Goal: Complete application form

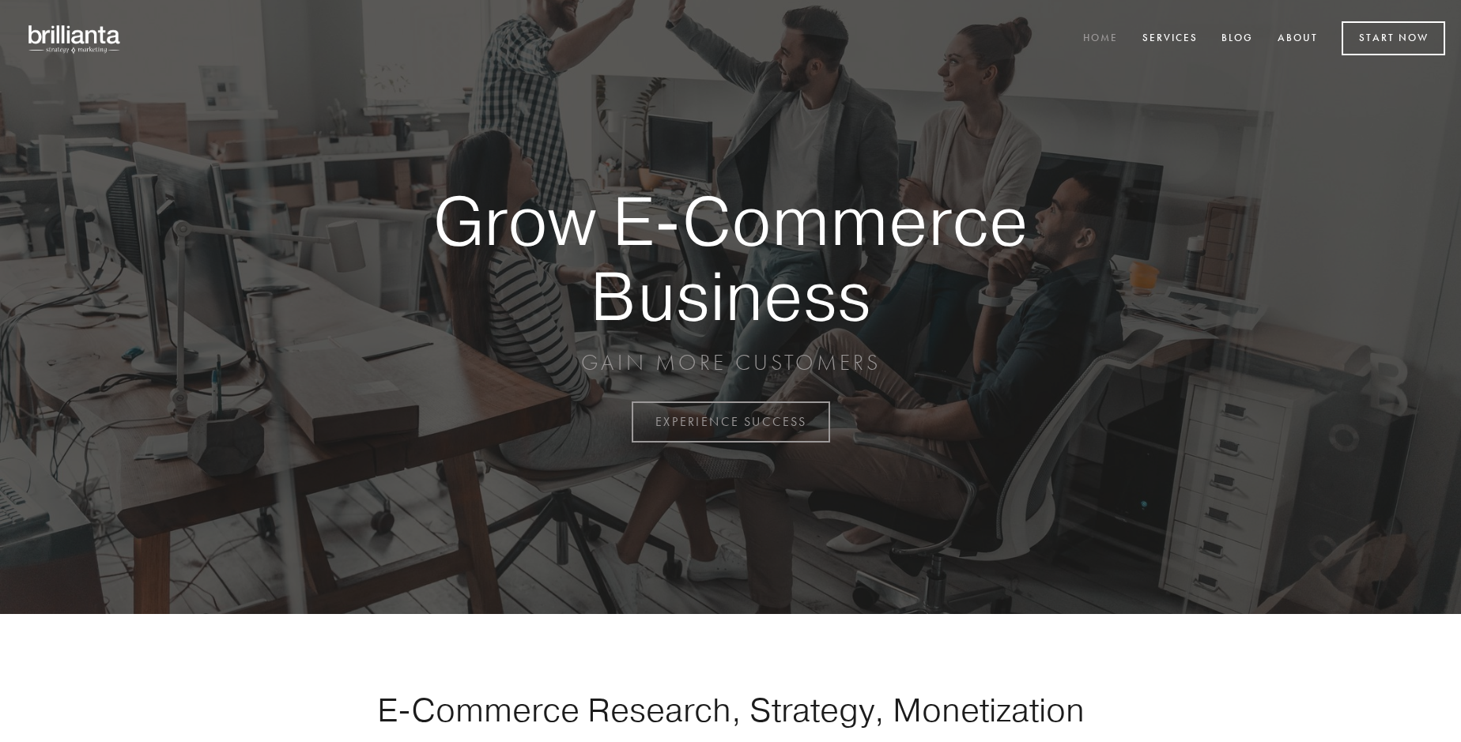
scroll to position [4143, 0]
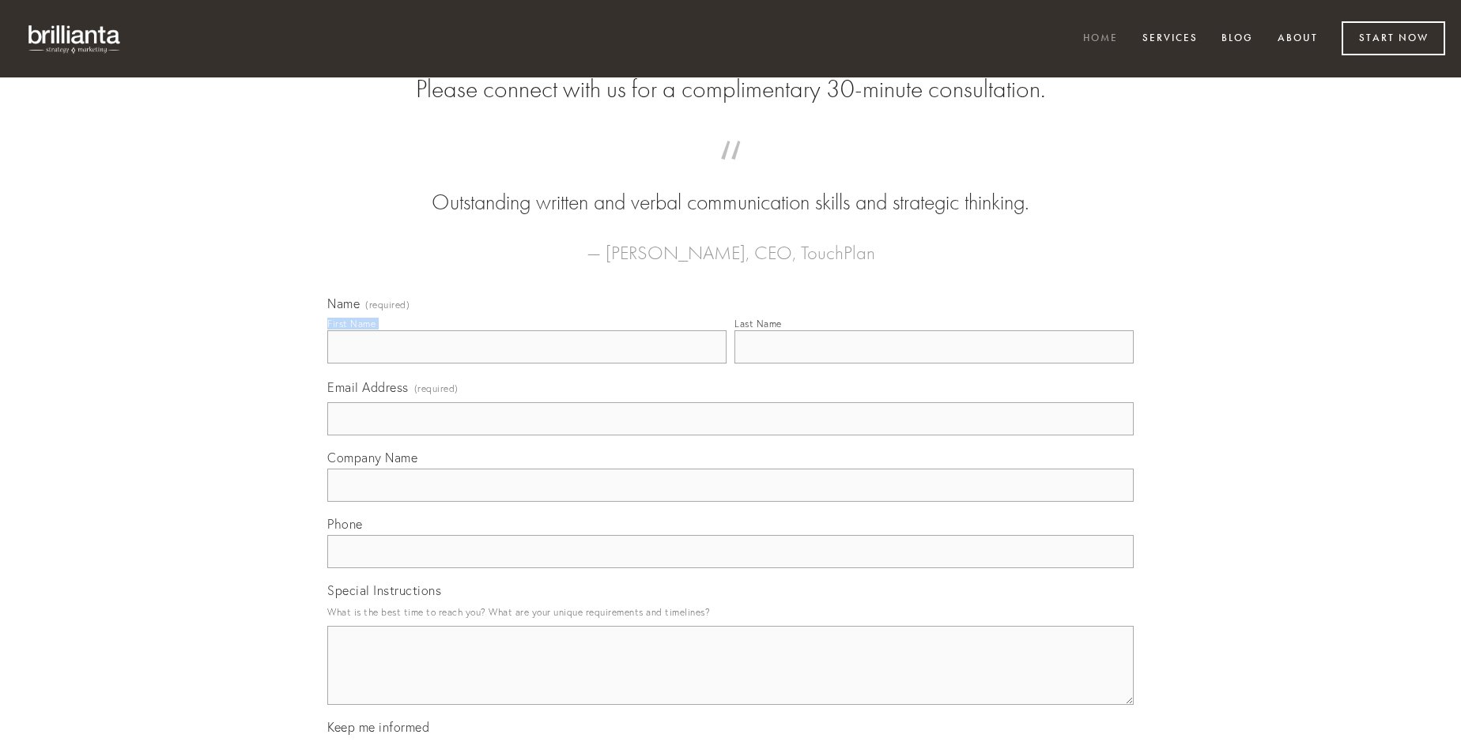
type input "[PERSON_NAME]"
click at [933, 364] on input "Last Name" at bounding box center [933, 346] width 399 height 33
type input "[PERSON_NAME]"
click at [730, 436] on input "Email Address (required)" at bounding box center [730, 418] width 806 height 33
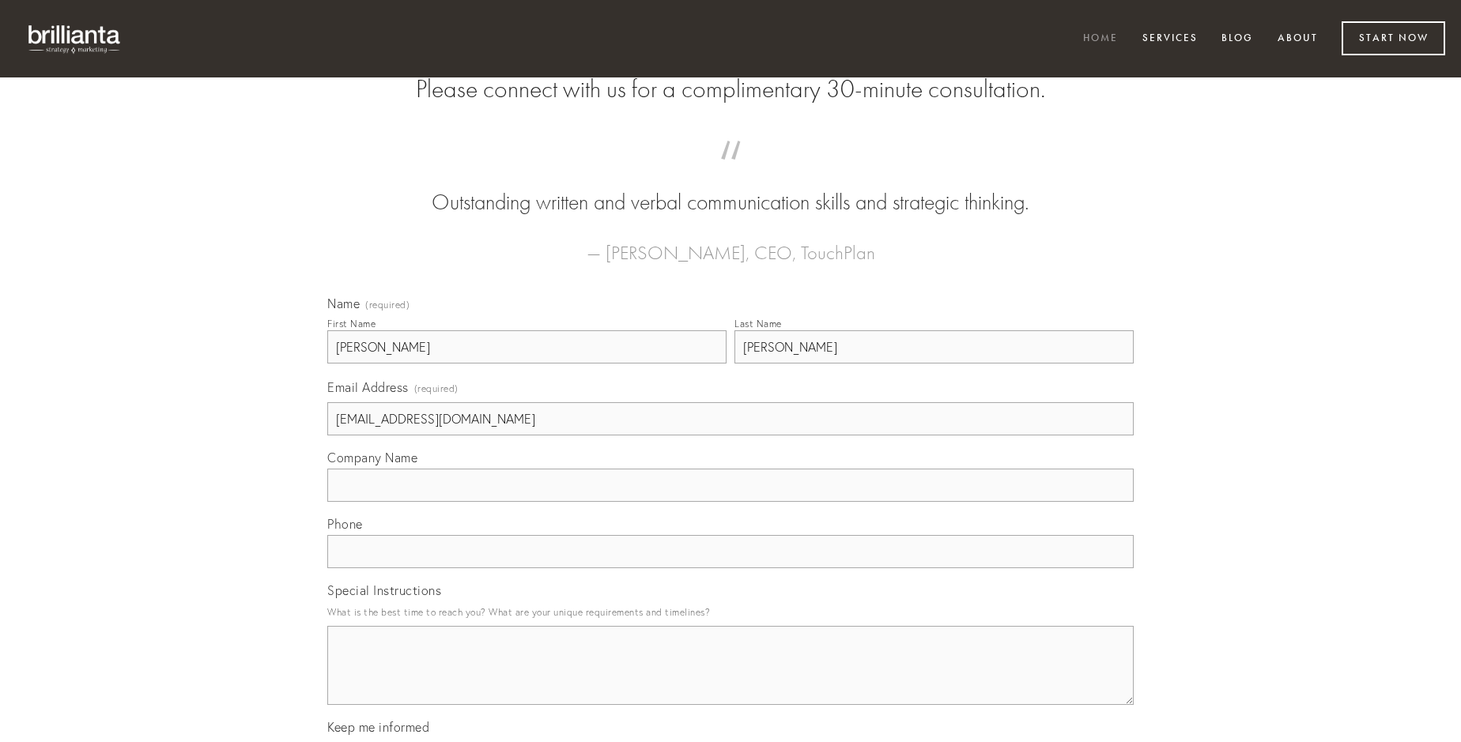
type input "[EMAIL_ADDRESS][DOMAIN_NAME]"
click at [730, 502] on input "Company Name" at bounding box center [730, 485] width 806 height 33
type input "crustulum"
click at [730, 568] on input "text" at bounding box center [730, 551] width 806 height 33
click at [730, 680] on textarea "Special Instructions" at bounding box center [730, 665] width 806 height 79
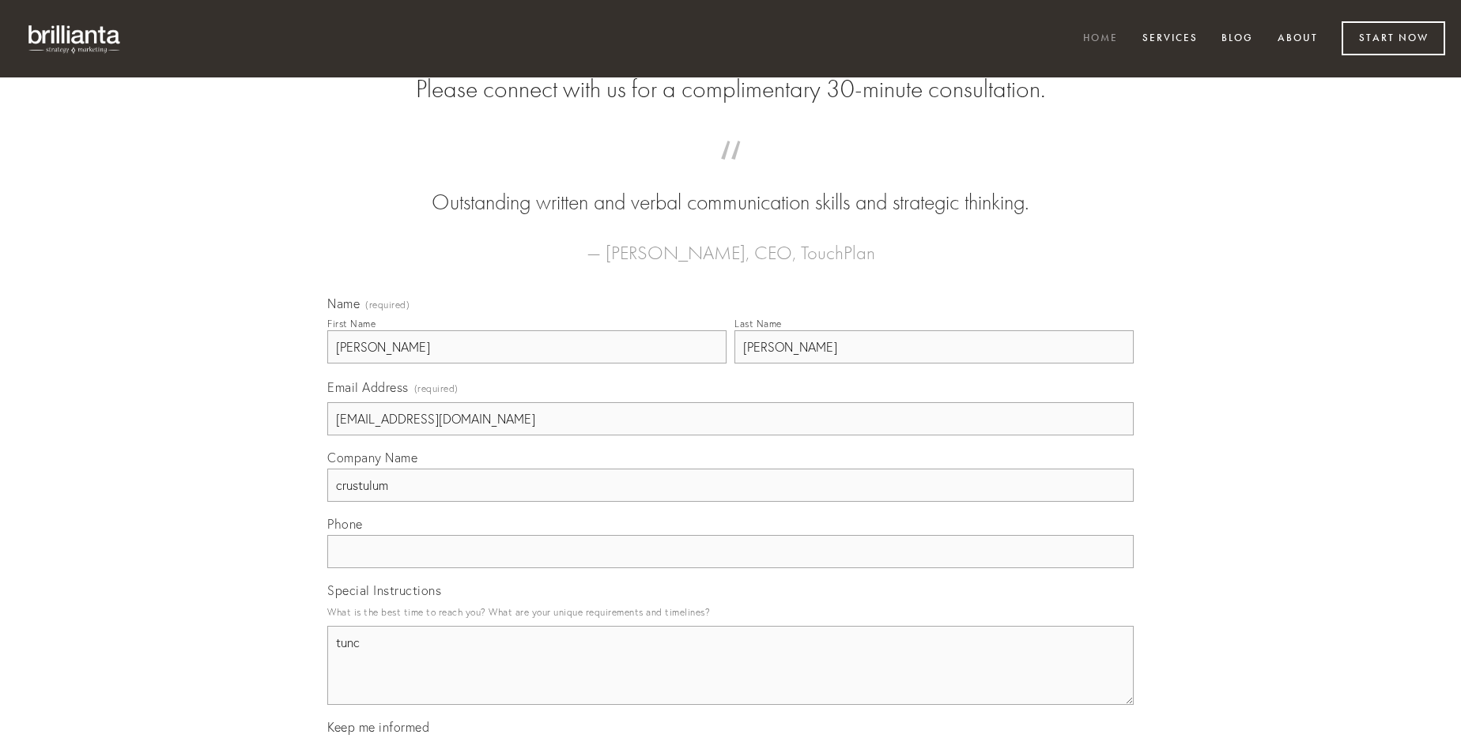
type textarea "tunc"
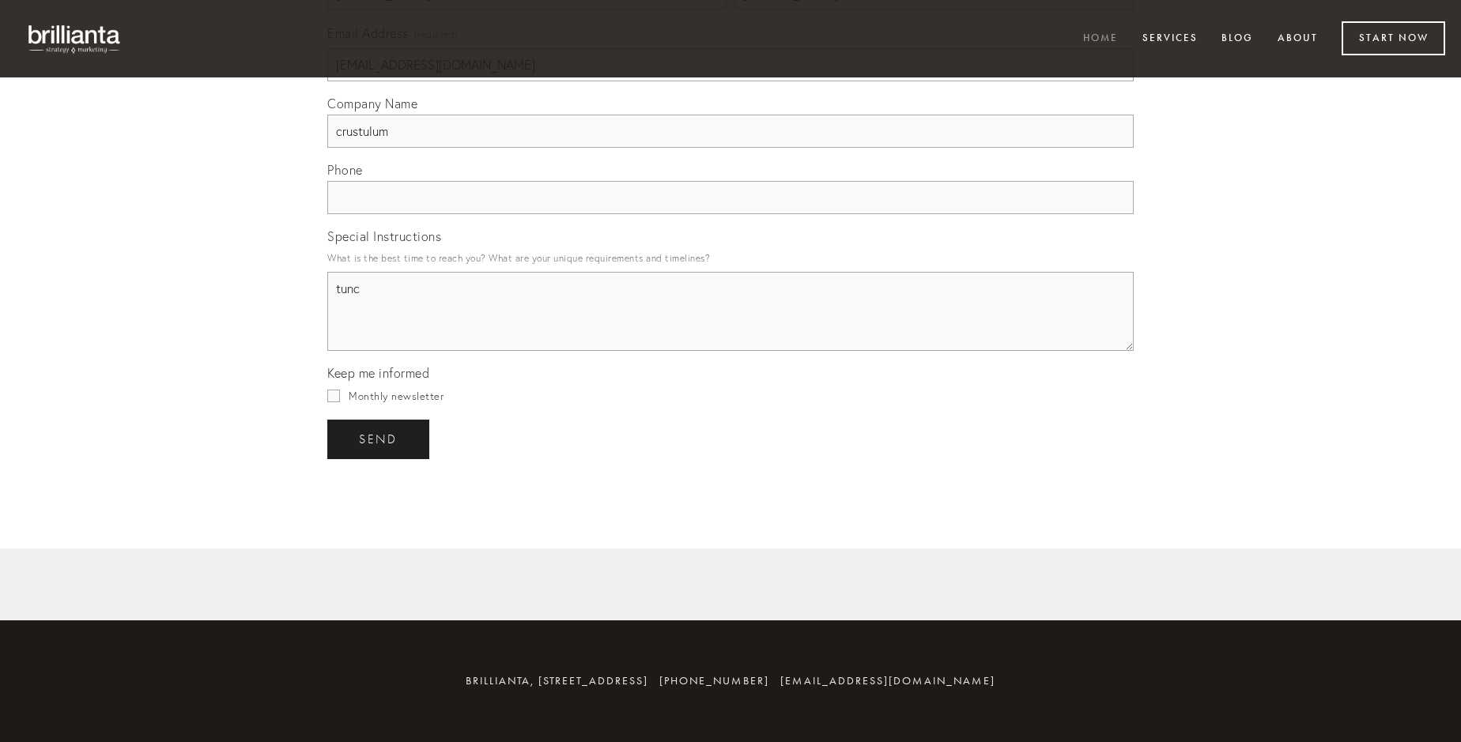
click at [379, 439] on span "send" at bounding box center [378, 439] width 39 height 14
